Goal: Find specific page/section: Find specific page/section

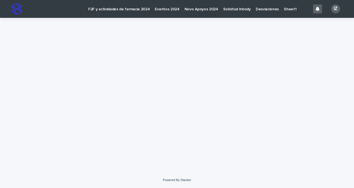
click at [123, 7] on p "F2F y actividades de farmacia 2024" at bounding box center [118, 6] width 61 height 12
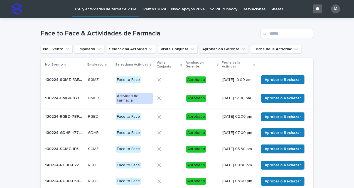
click at [229, 47] on button "Aprobacion Gerente" at bounding box center [224, 49] width 49 height 9
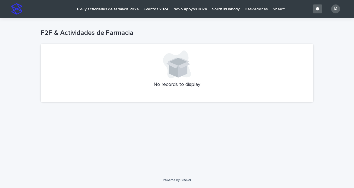
click at [114, 9] on p "F2F y actividades de farmacia 2024" at bounding box center [107, 6] width 61 height 12
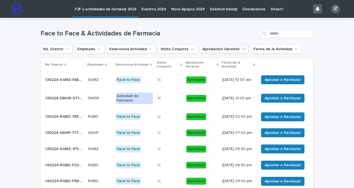
click at [231, 51] on button "Aprobacion Gerente" at bounding box center [224, 49] width 49 height 9
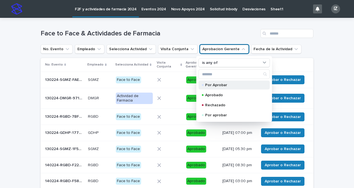
click at [214, 81] on div "Por Aprobar" at bounding box center [233, 84] width 71 height 9
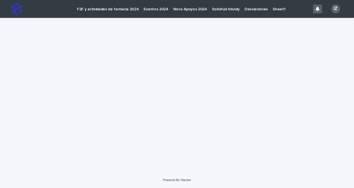
click at [101, 10] on p "F2F y actividades de farmacia 2024" at bounding box center [107, 6] width 61 height 12
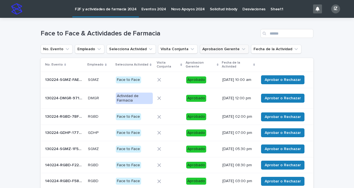
click at [230, 50] on button "Aprobacion Gerente" at bounding box center [224, 49] width 49 height 9
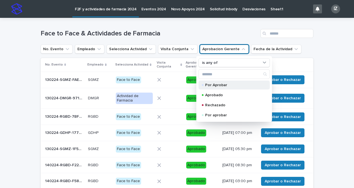
click at [216, 86] on div "Por Aprobar" at bounding box center [233, 84] width 71 height 9
